Goal: Check status

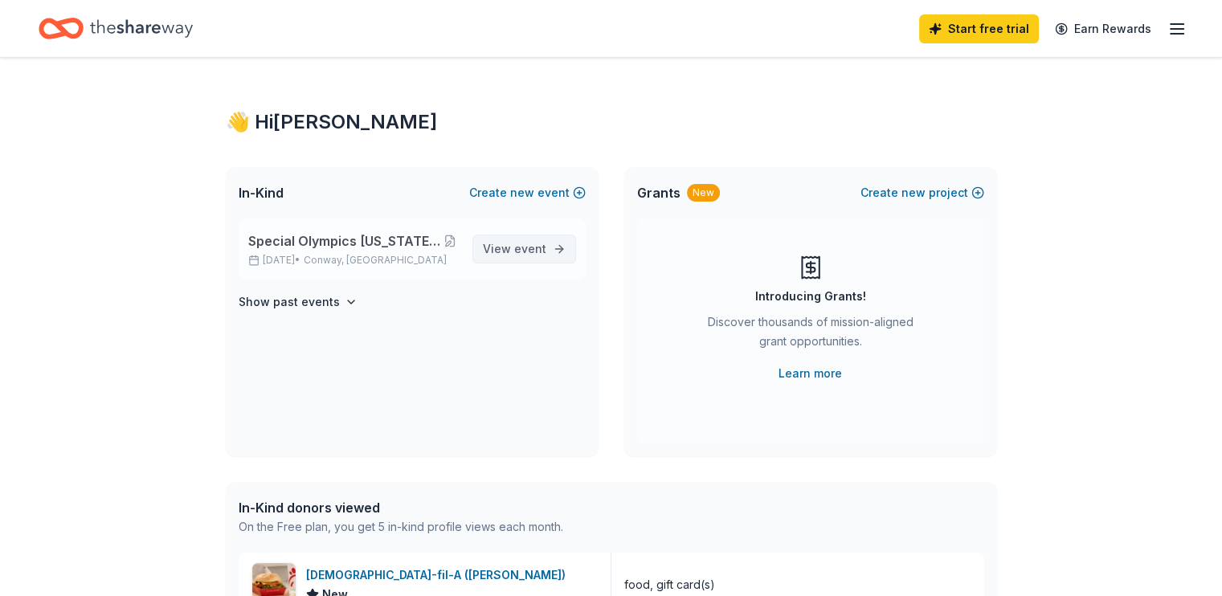
click at [529, 253] on span "event" at bounding box center [530, 249] width 32 height 14
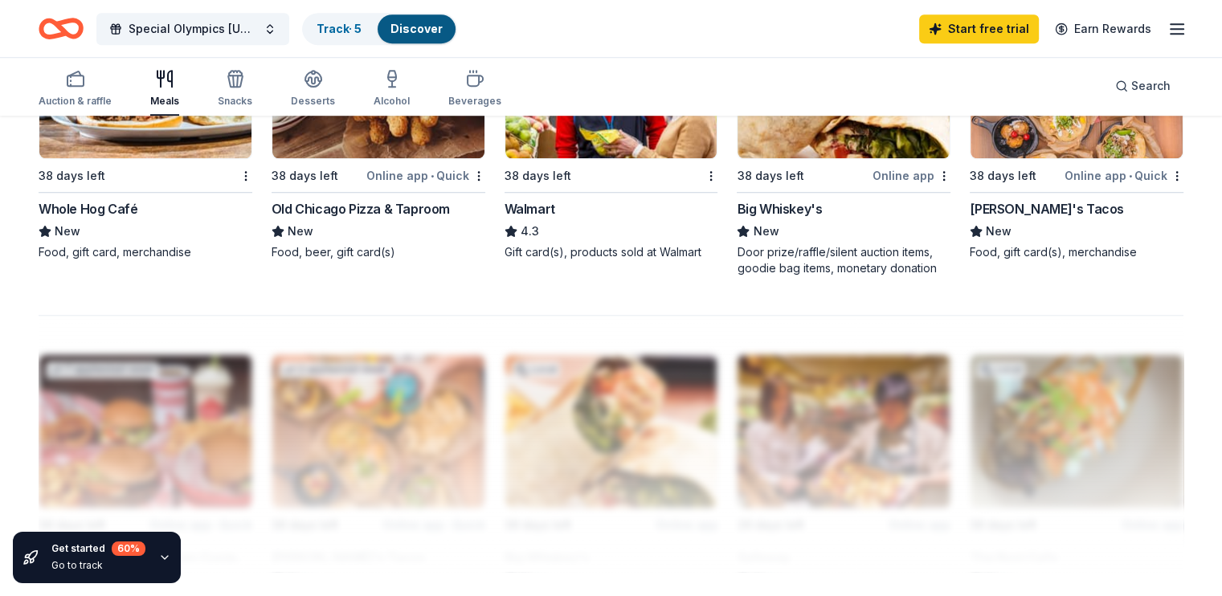
scroll to position [1582, 0]
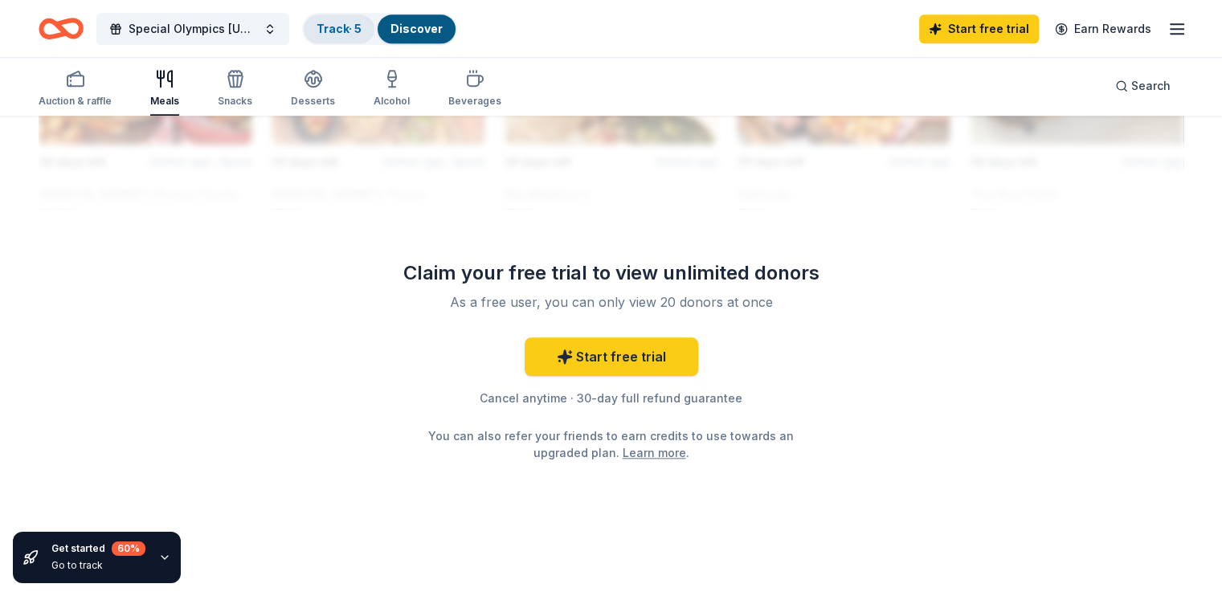
click at [362, 29] on link "Track · 5" at bounding box center [339, 29] width 45 height 14
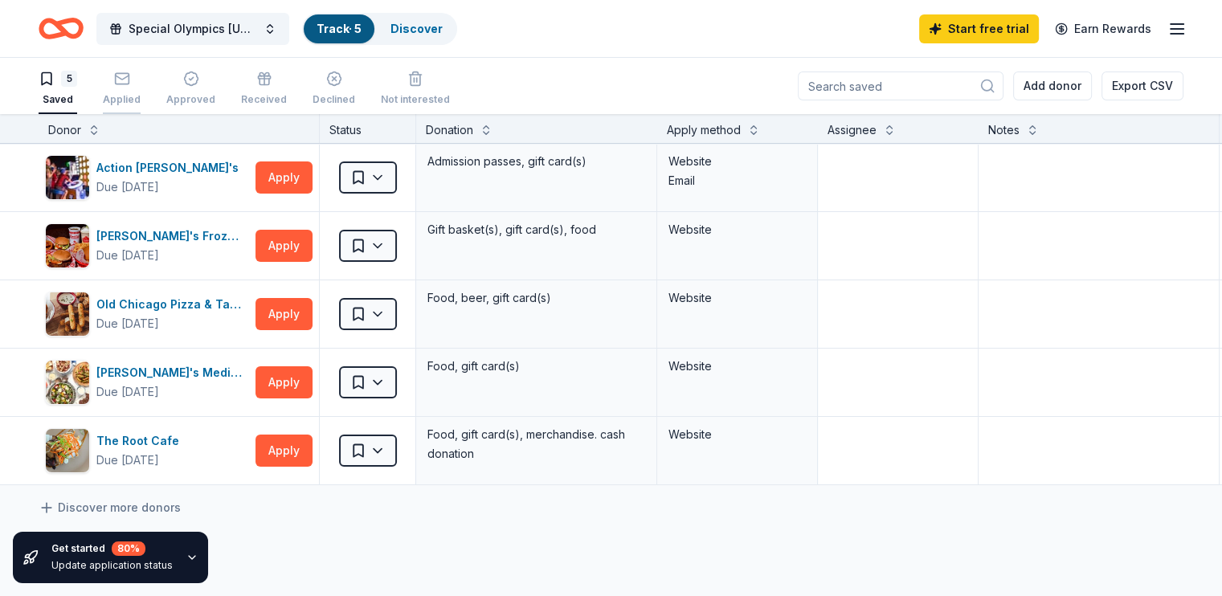
click at [141, 99] on div "Applied" at bounding box center [122, 99] width 38 height 13
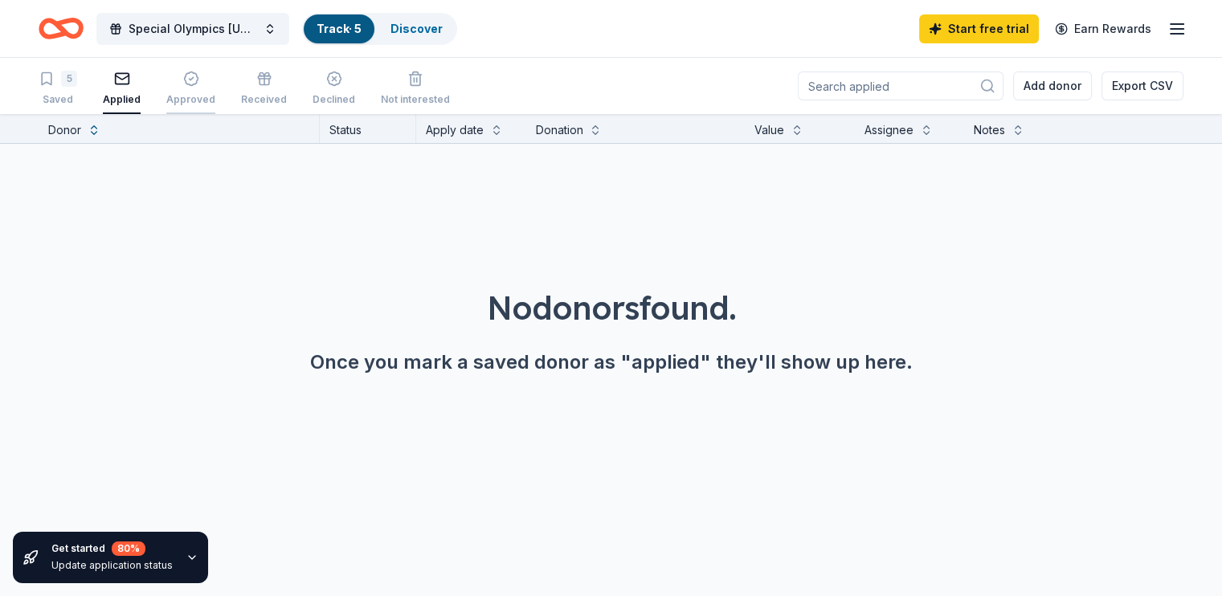
click at [202, 90] on div "Approved" at bounding box center [190, 88] width 49 height 35
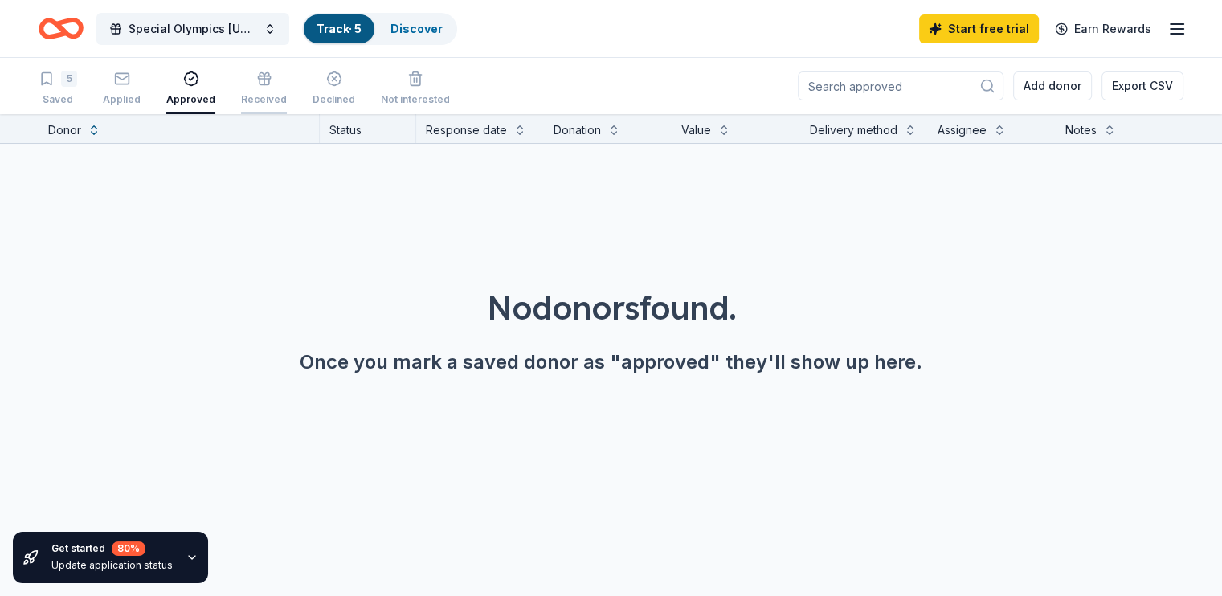
click at [286, 96] on div "Received" at bounding box center [264, 99] width 46 height 13
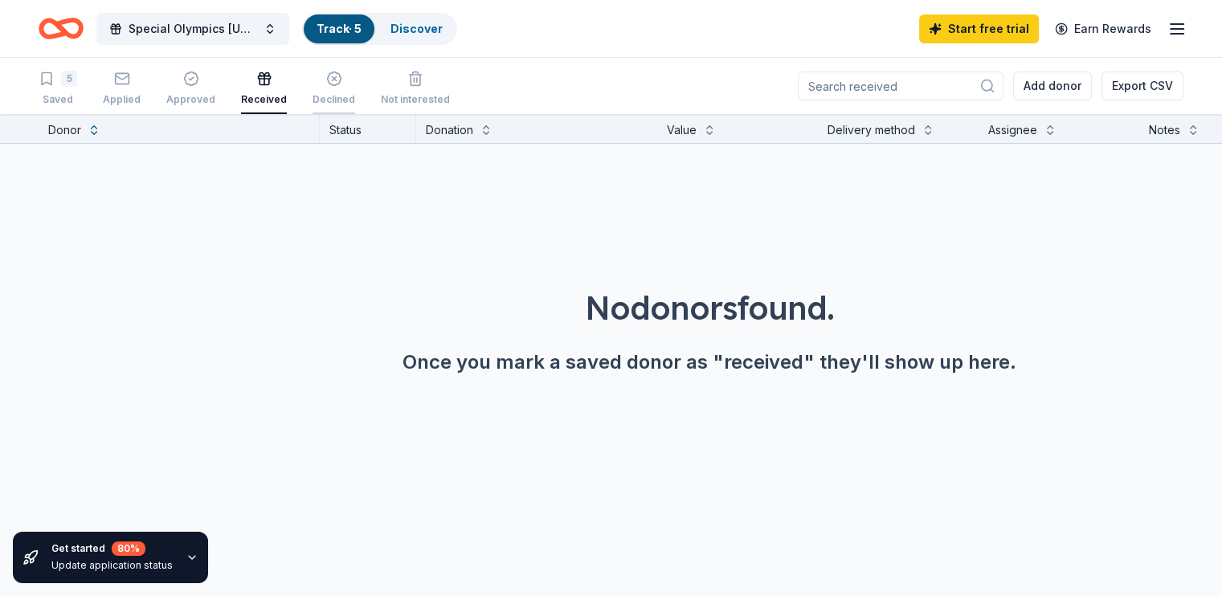
click at [342, 85] on icon "button" at bounding box center [334, 79] width 16 height 16
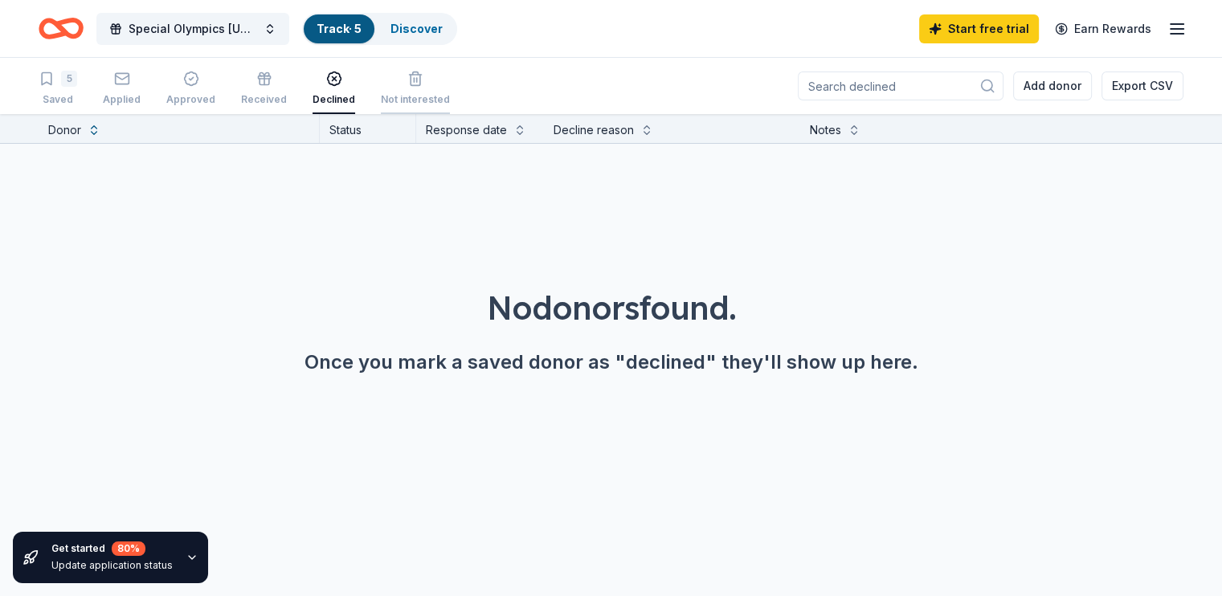
click at [437, 88] on div "Not interested" at bounding box center [415, 88] width 69 height 35
